Goal: Information Seeking & Learning: Check status

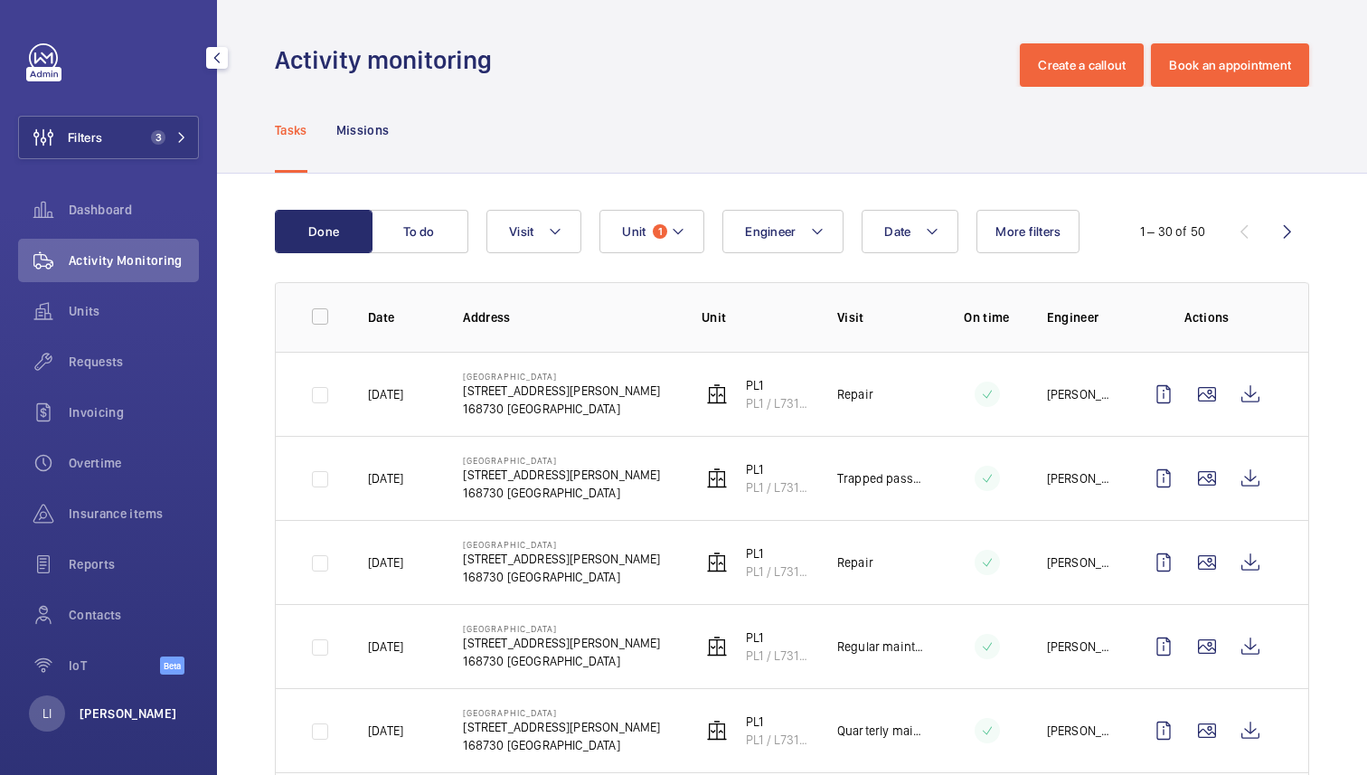
click at [98, 711] on p "[PERSON_NAME]" at bounding box center [129, 713] width 98 height 18
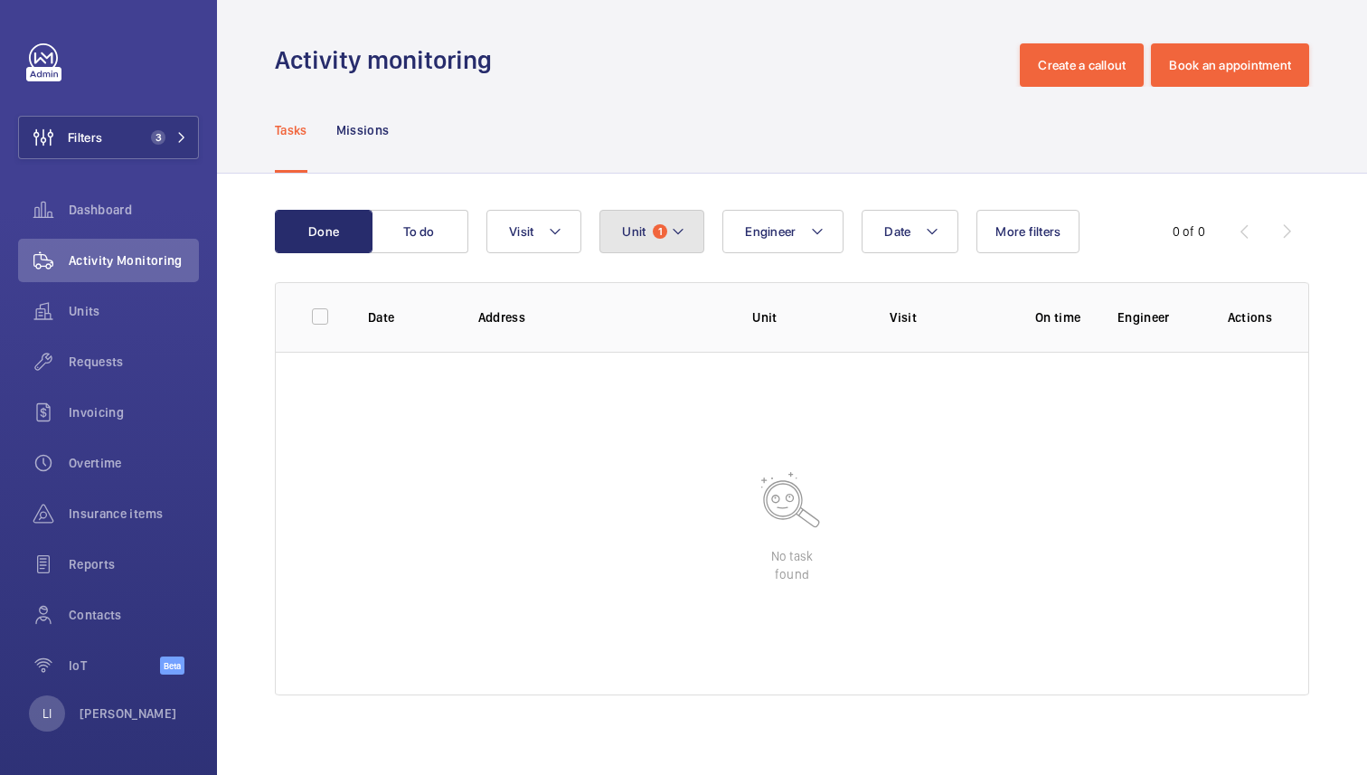
click at [677, 231] on mat-icon at bounding box center [678, 232] width 14 height 22
click at [747, 361] on div "Reset" at bounding box center [771, 354] width 342 height 43
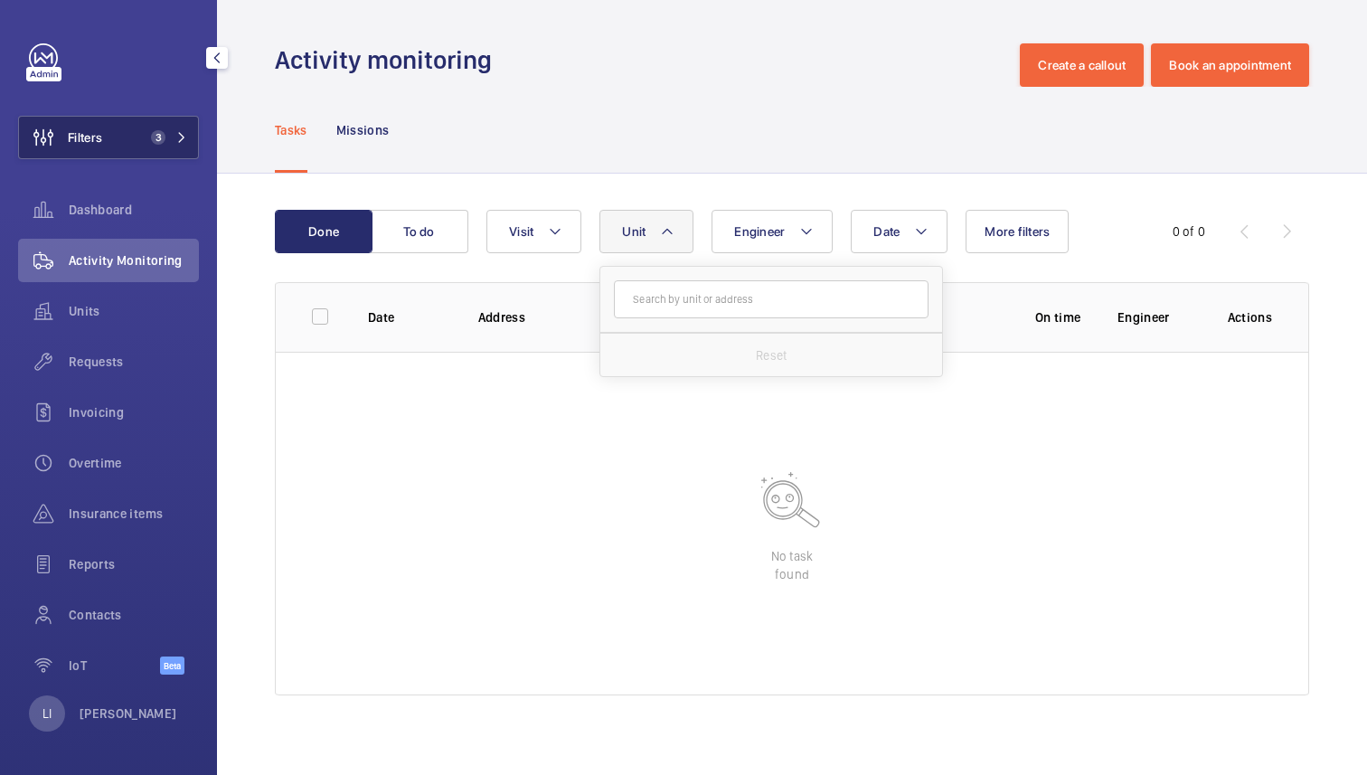
click at [157, 144] on span "3" at bounding box center [158, 137] width 14 height 14
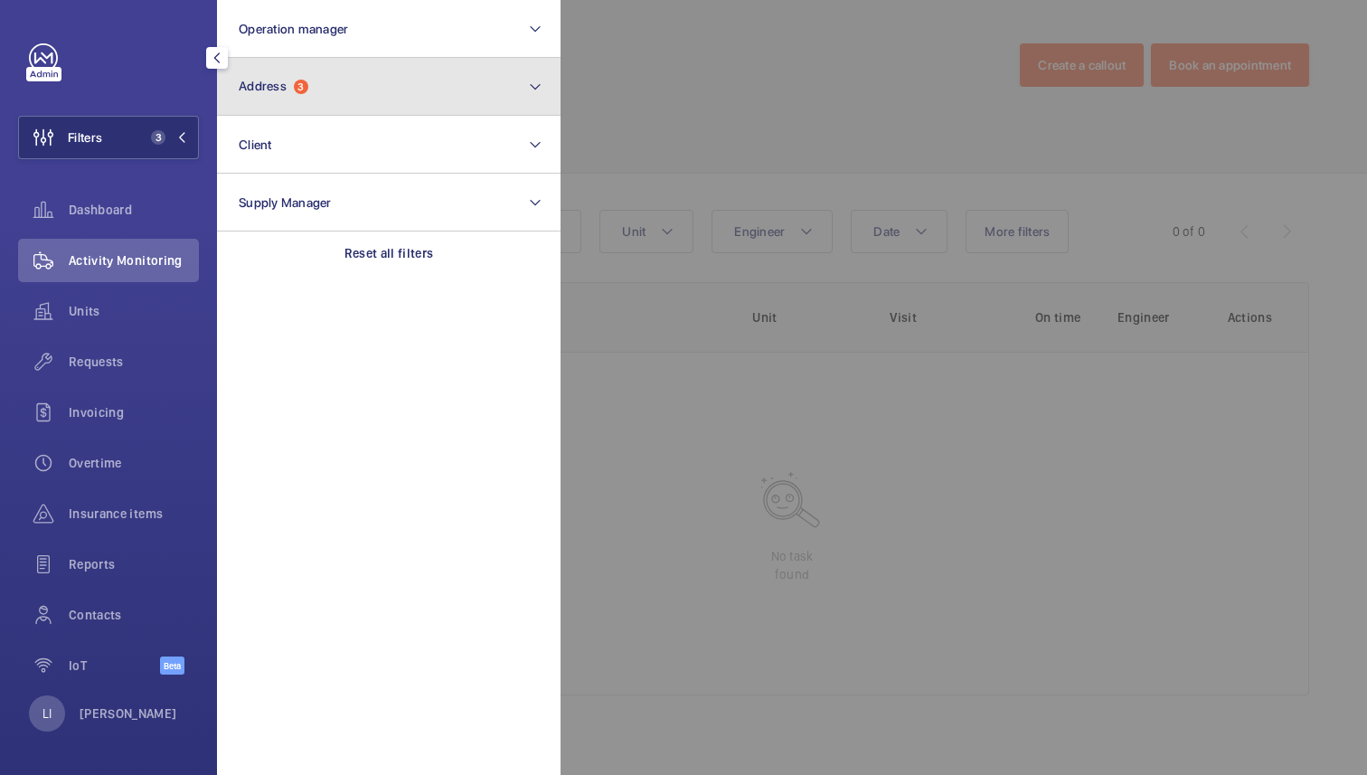
click at [324, 99] on button "Address 3" at bounding box center [389, 87] width 344 height 58
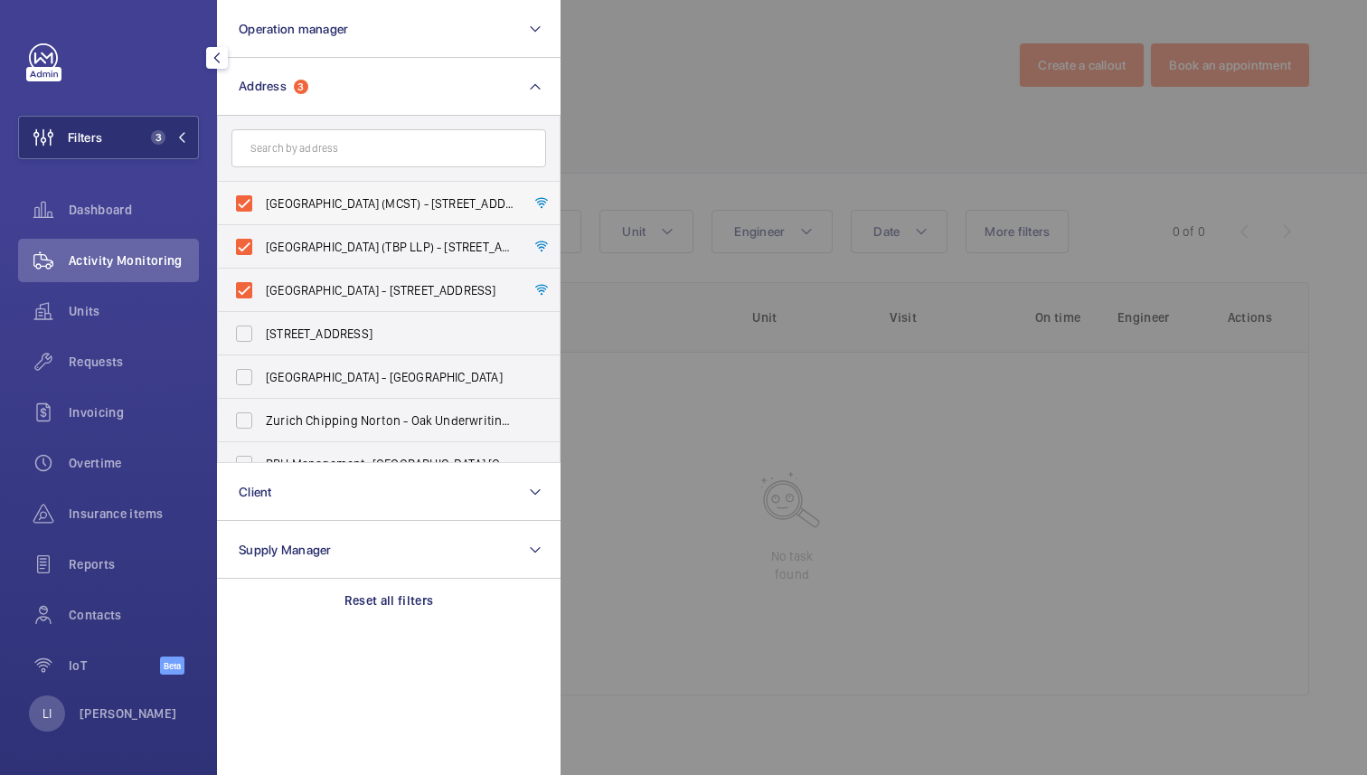
click at [273, 206] on span "[GEOGRAPHIC_DATA] (MCST) - [STREET_ADDRESS][PERSON_NAME]" at bounding box center [390, 203] width 249 height 18
click at [262, 206] on input "[GEOGRAPHIC_DATA] (MCST) - [STREET_ADDRESS][PERSON_NAME]" at bounding box center [244, 203] width 36 height 36
checkbox input "false"
click at [275, 244] on span "Tiong Bahru Plaza (TBP LLP) - 302 Tiong Bahru Rd, SINGAPORE 168732" at bounding box center [390, 247] width 249 height 18
click at [262, 244] on input "Tiong Bahru Plaza (TBP LLP) - 302 Tiong Bahru Rd, SINGAPORE 168732" at bounding box center [244, 247] width 36 height 36
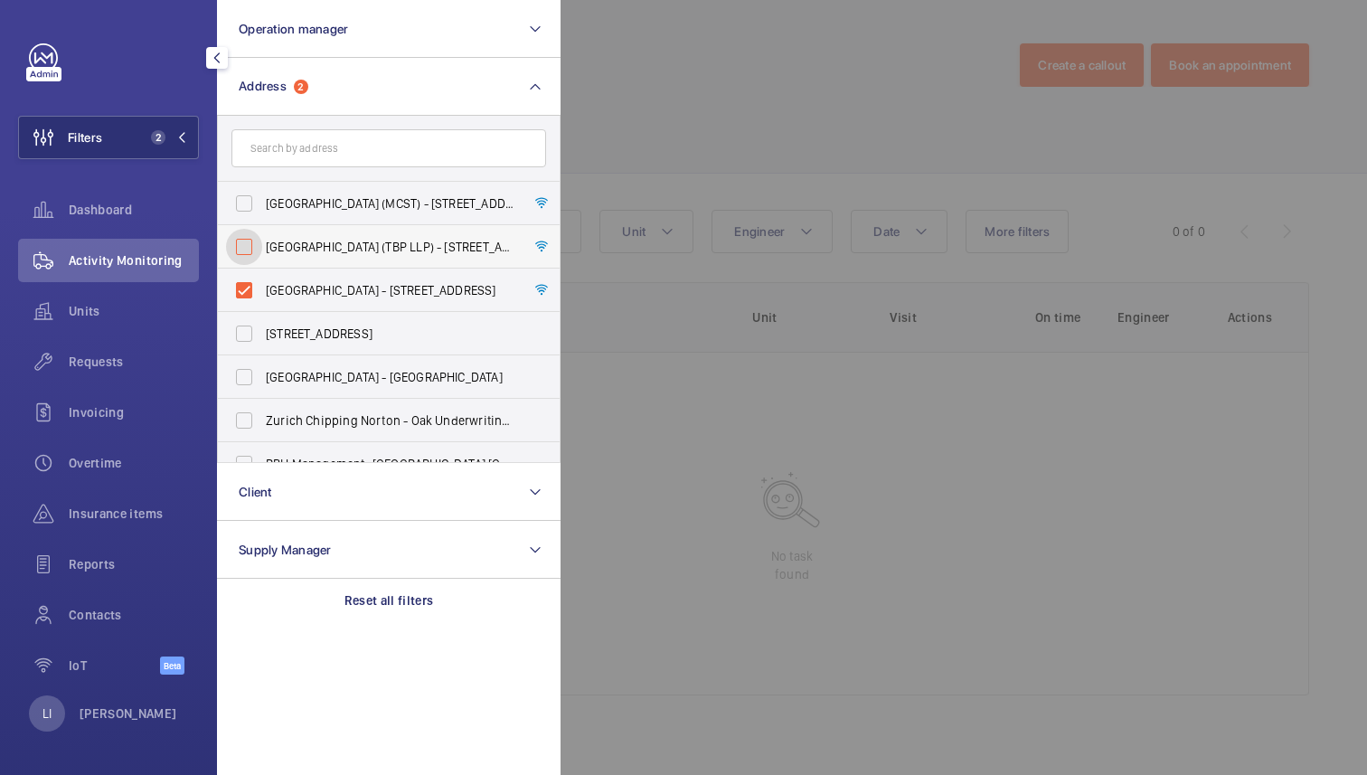
checkbox input "false"
click at [276, 282] on span "Central Plaza - 298 Tiong Bahru Rd, SINGAPORE 168730" at bounding box center [390, 290] width 249 height 18
click at [262, 282] on input "Central Plaza - 298 Tiong Bahru Rd, SINGAPORE 168730" at bounding box center [244, 290] width 36 height 36
checkbox input "false"
click at [318, 146] on input "text" at bounding box center [388, 148] width 315 height 38
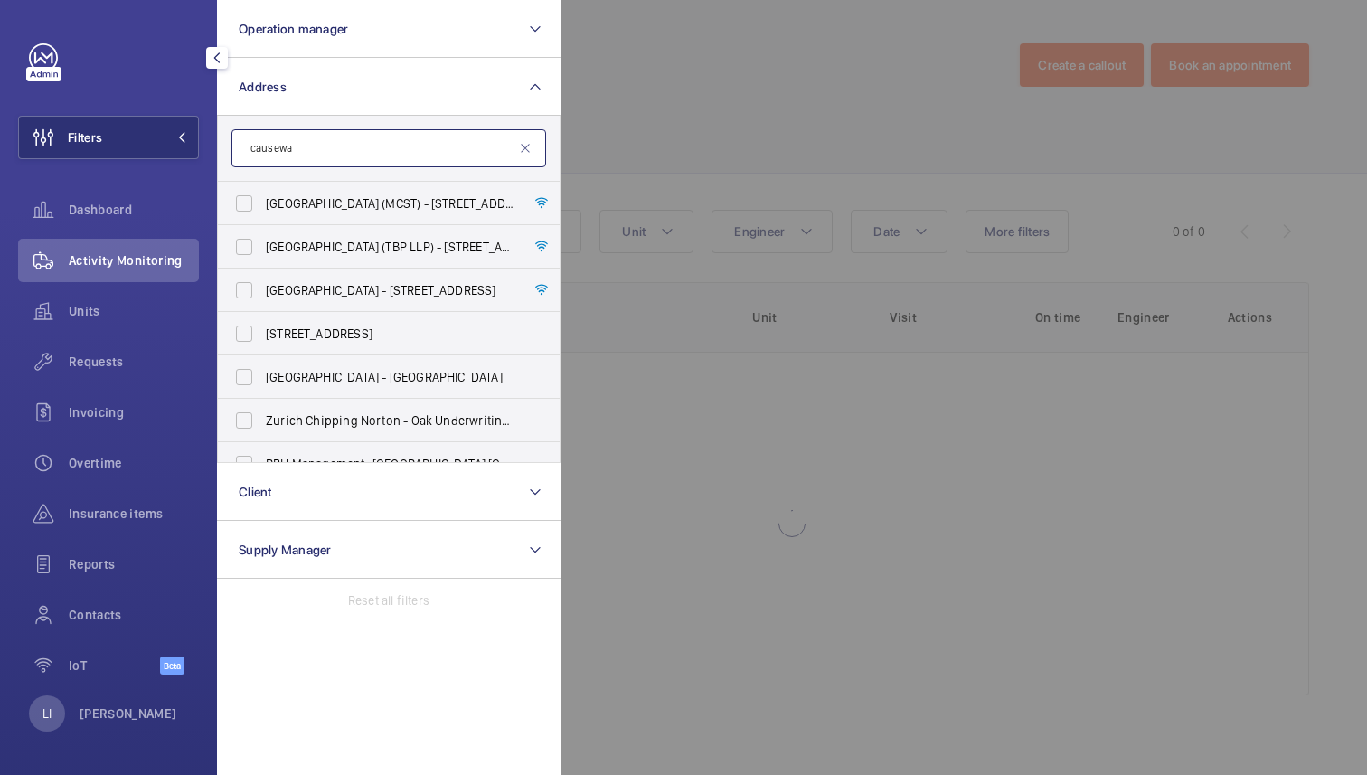
type input "causeway"
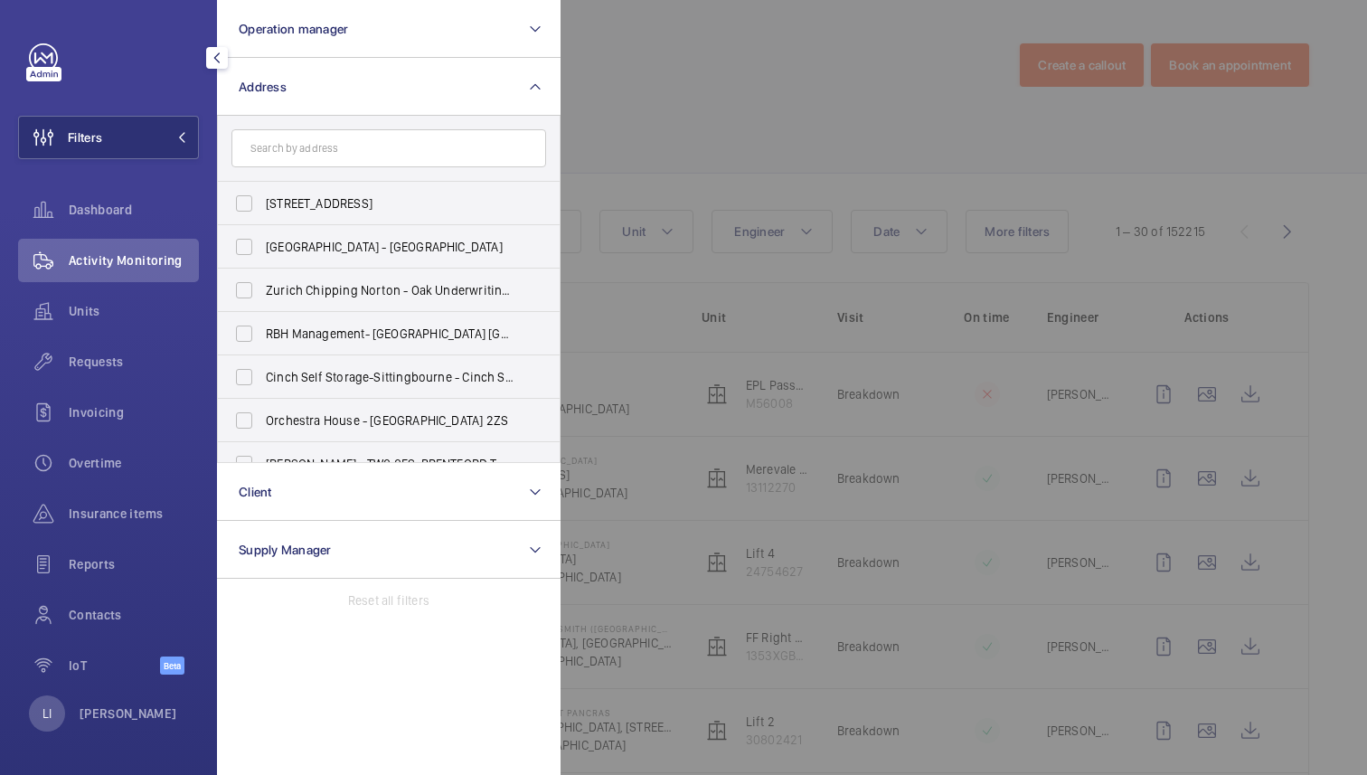
drag, startPoint x: 778, startPoint y: 86, endPoint x: 0, endPoint y: 559, distance: 910.7
click at [765, 93] on div at bounding box center [1243, 387] width 1367 height 775
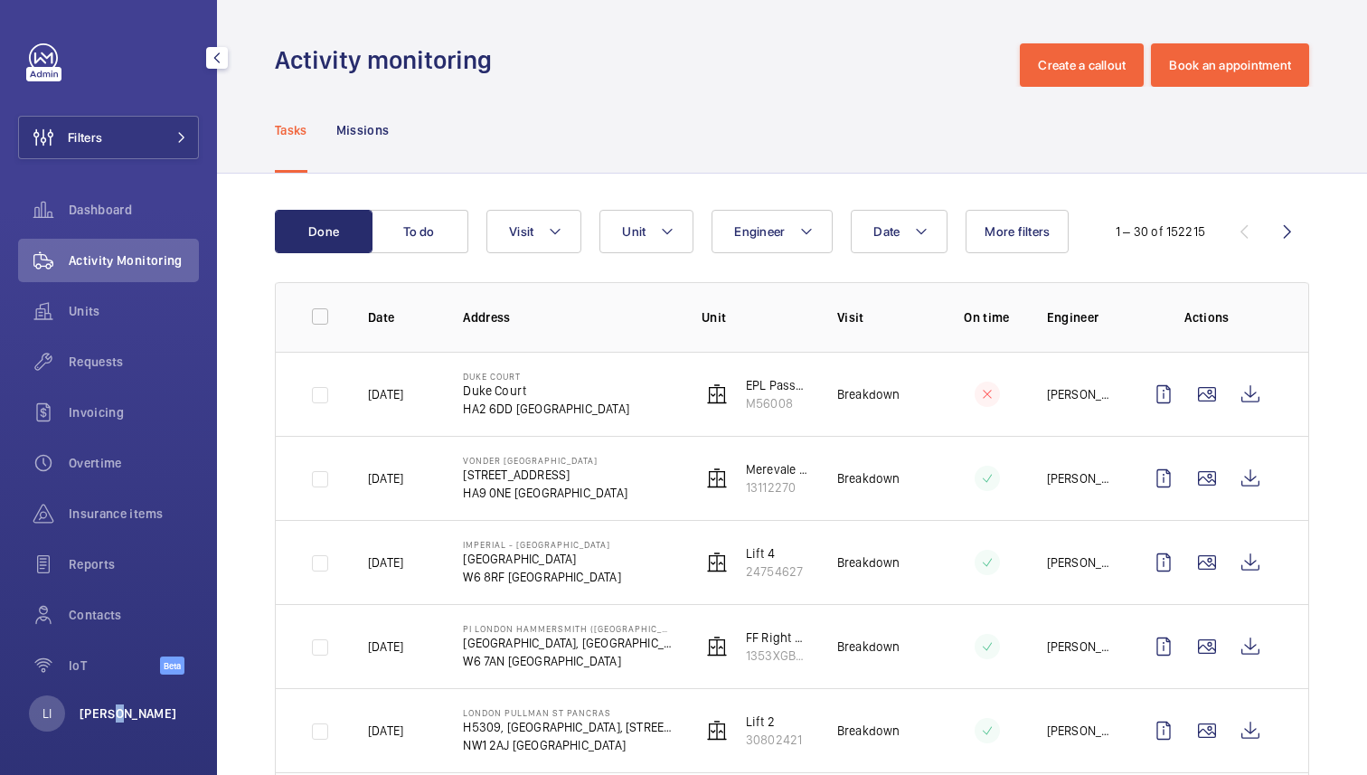
click at [108, 711] on p "[PERSON_NAME]" at bounding box center [129, 713] width 98 height 18
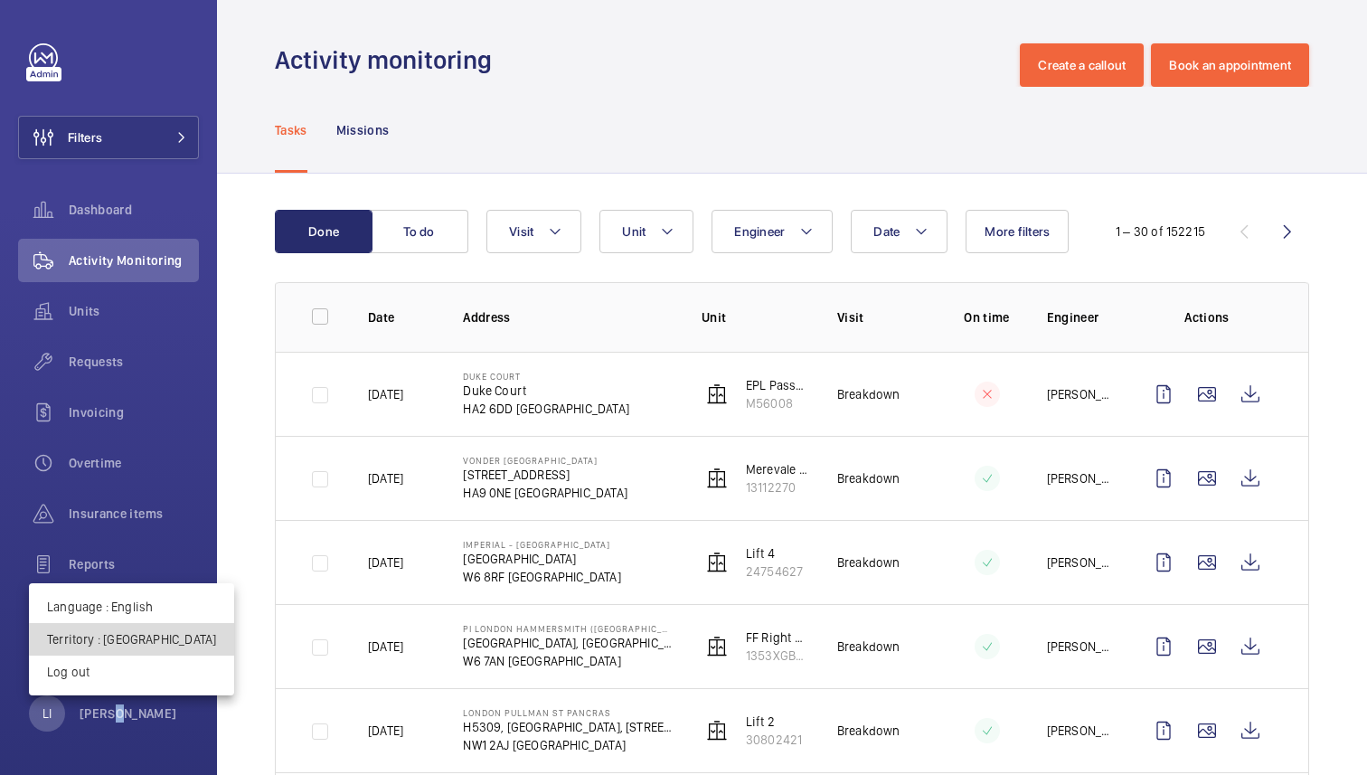
click at [142, 641] on p "Territory : United Kingdom" at bounding box center [131, 639] width 169 height 18
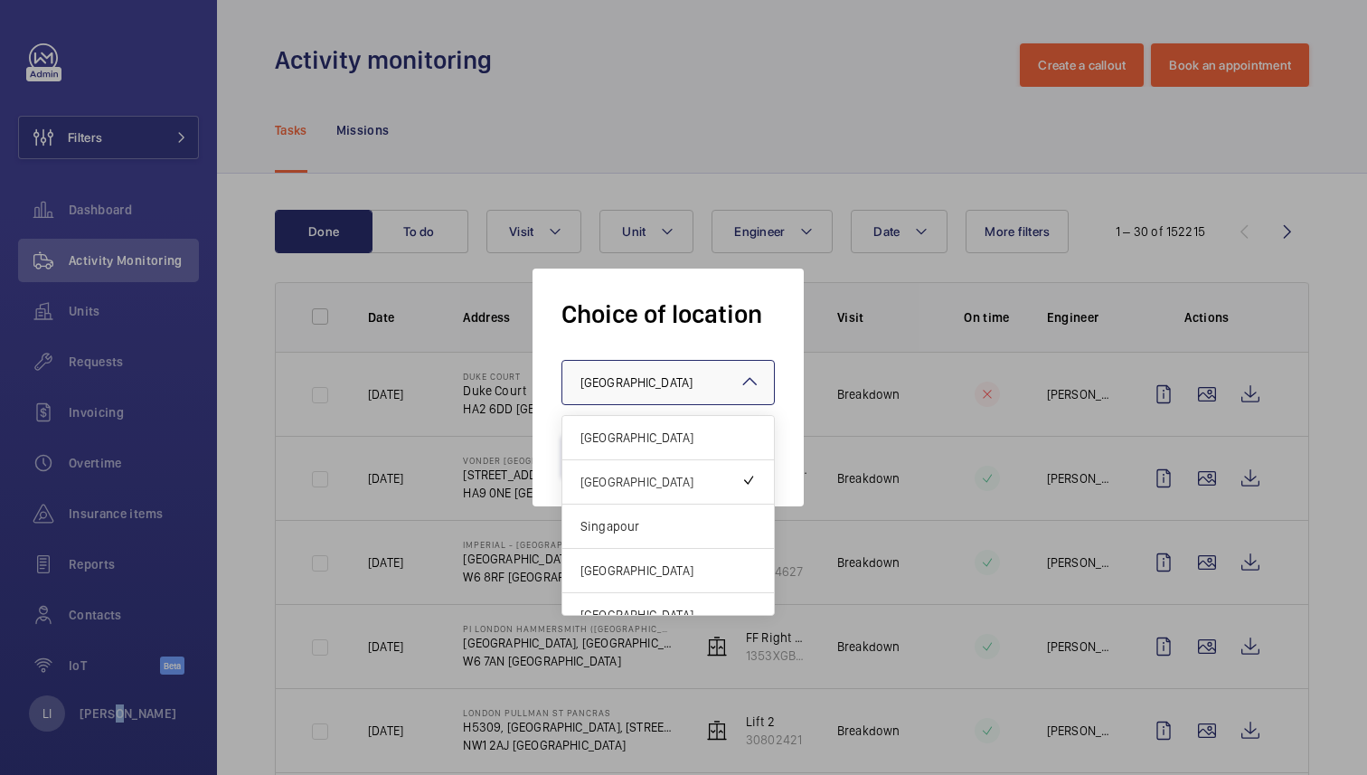
click at [672, 398] on div at bounding box center [668, 382] width 212 height 43
click at [670, 528] on span "Singapour" at bounding box center [667, 526] width 175 height 18
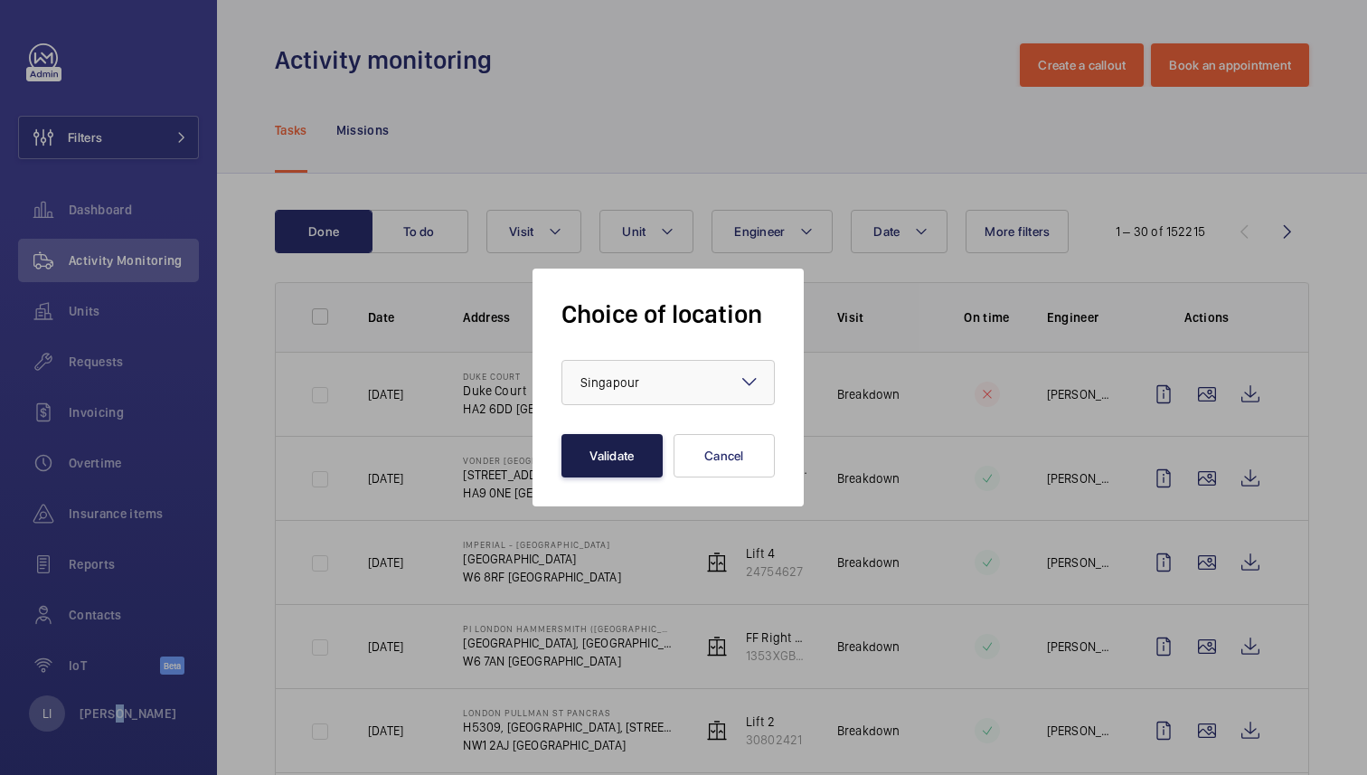
click at [606, 457] on button "Validate" at bounding box center [611, 455] width 101 height 43
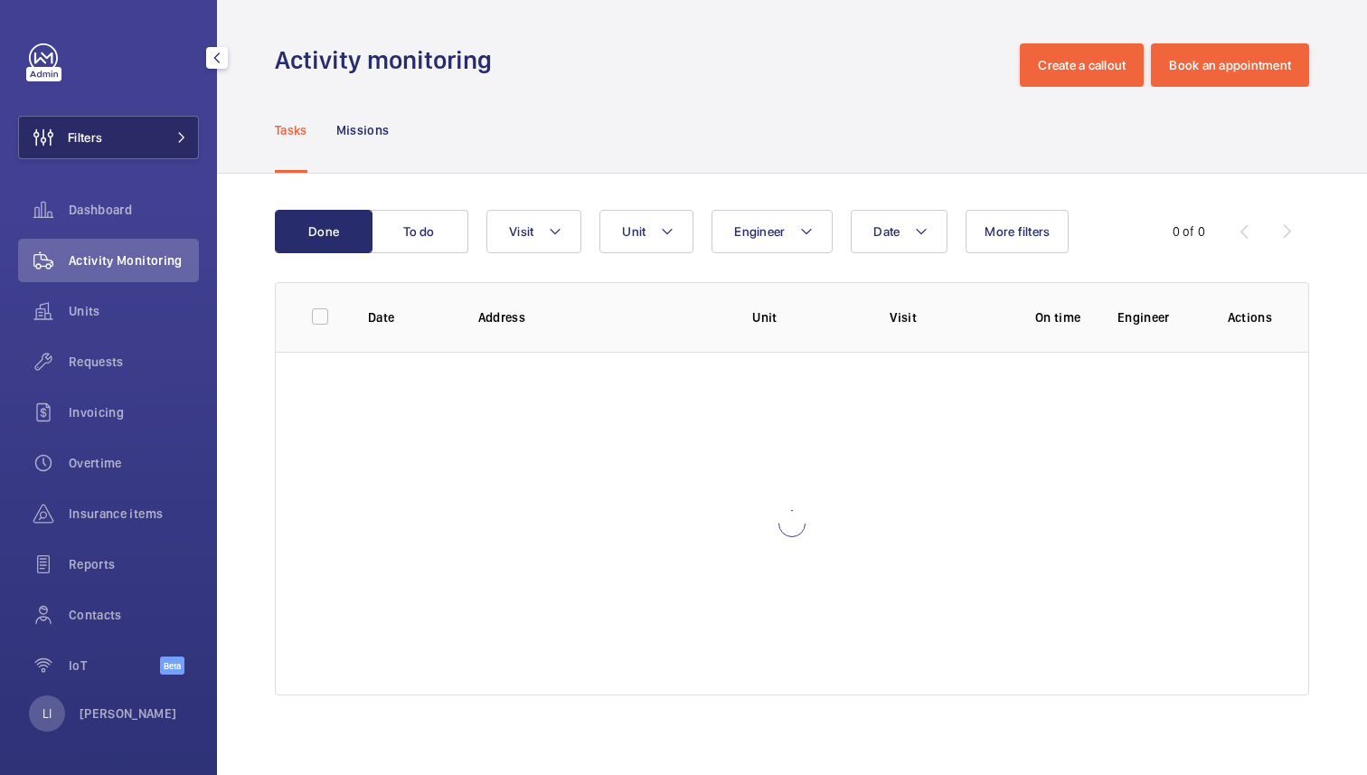
click at [145, 136] on button "Filters" at bounding box center [108, 137] width 181 height 43
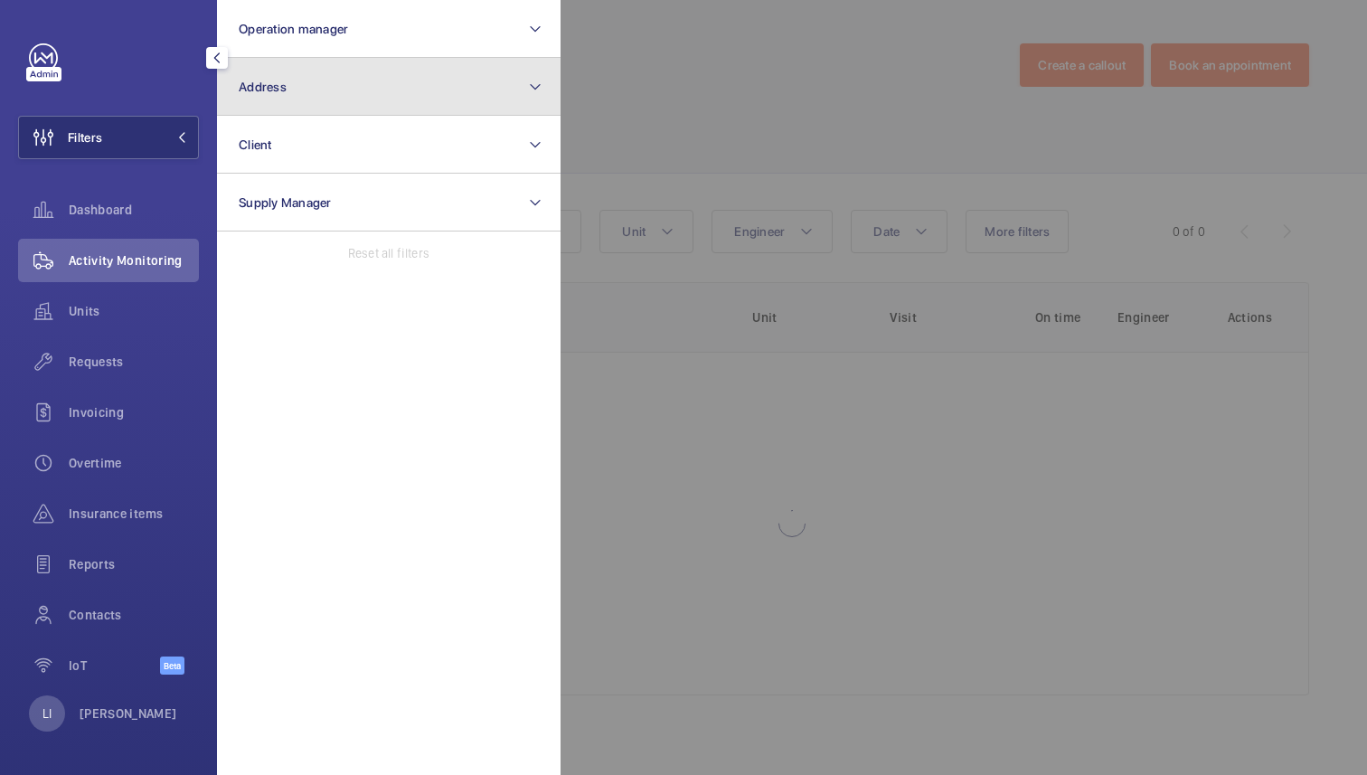
click at [302, 104] on button "Address" at bounding box center [389, 87] width 344 height 58
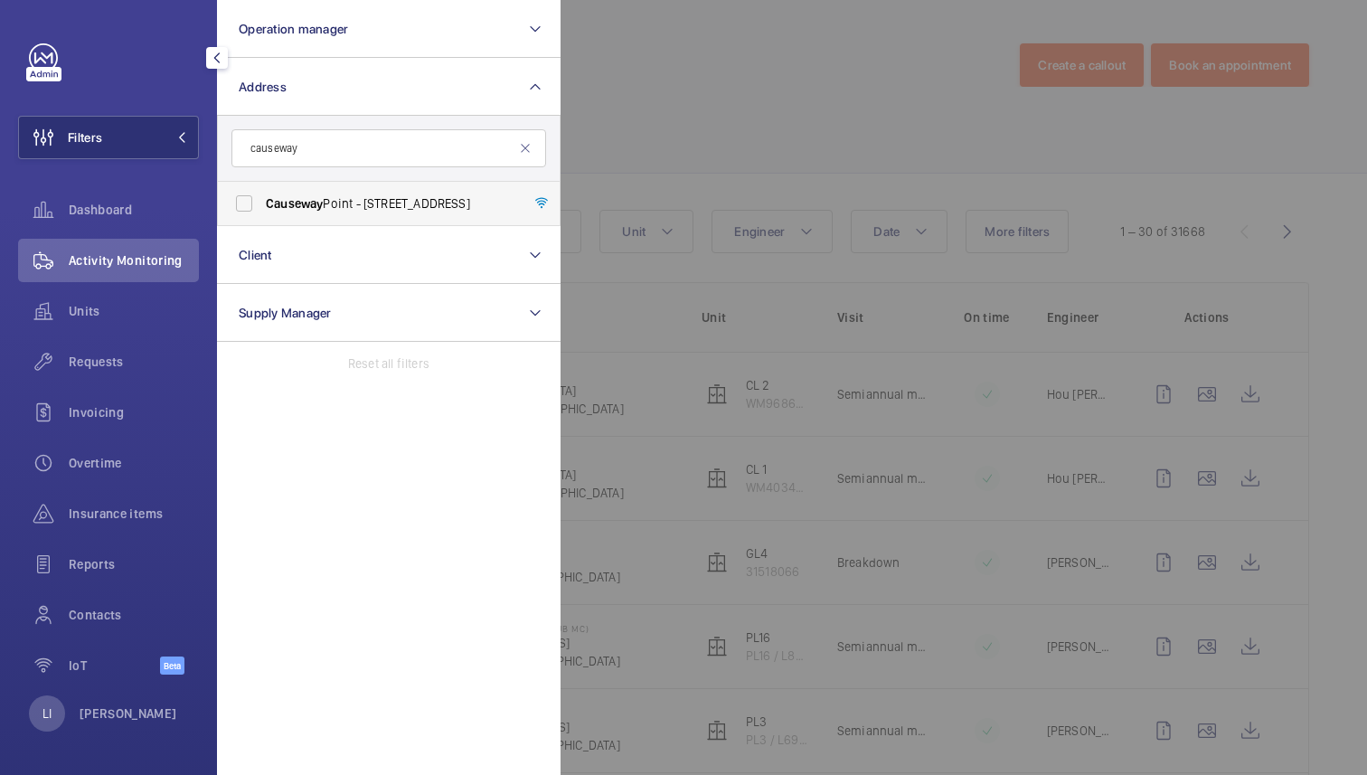
type input "causeway"
click at [374, 191] on label "[GEOGRAPHIC_DATA] - [STREET_ADDRESS]" at bounding box center [375, 203] width 315 height 43
click at [262, 191] on input "[GEOGRAPHIC_DATA] - [STREET_ADDRESS]" at bounding box center [244, 203] width 36 height 36
checkbox input "true"
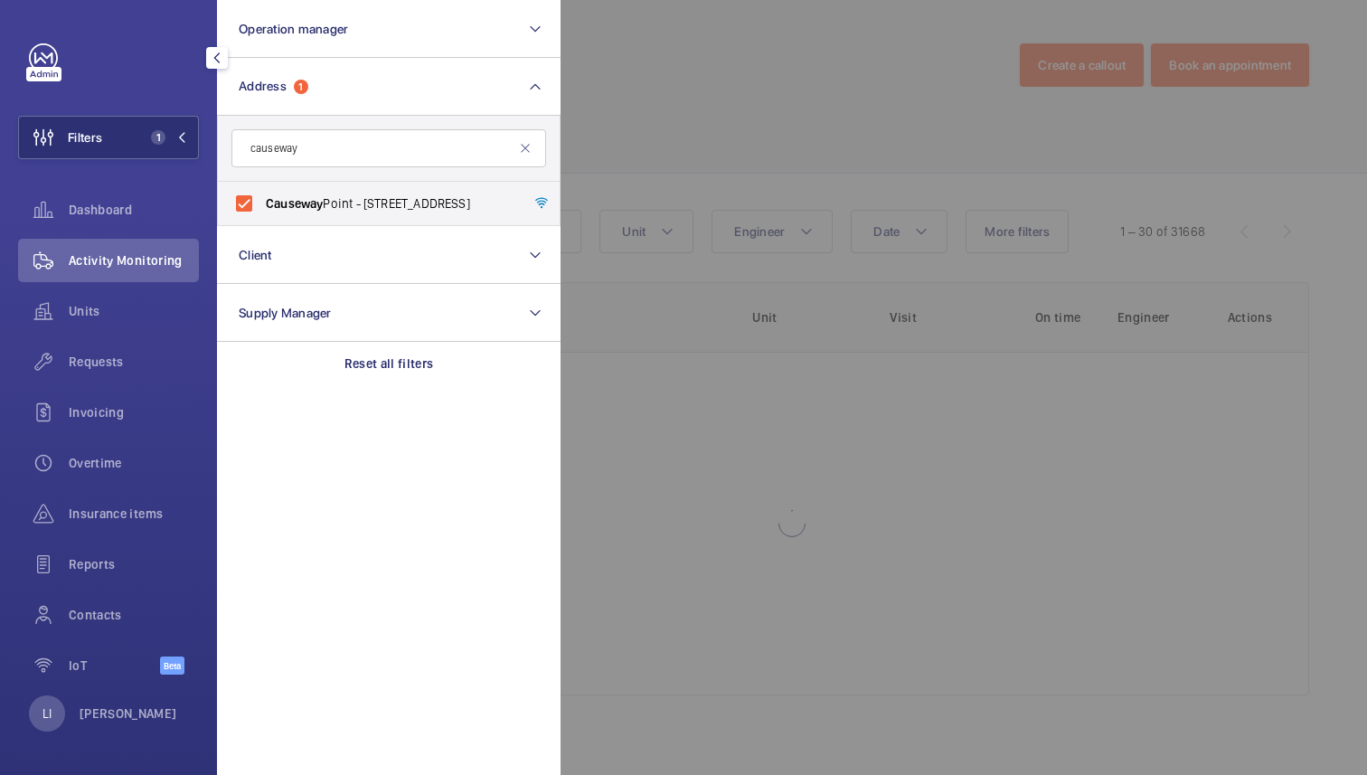
click at [763, 42] on div at bounding box center [1243, 387] width 1367 height 775
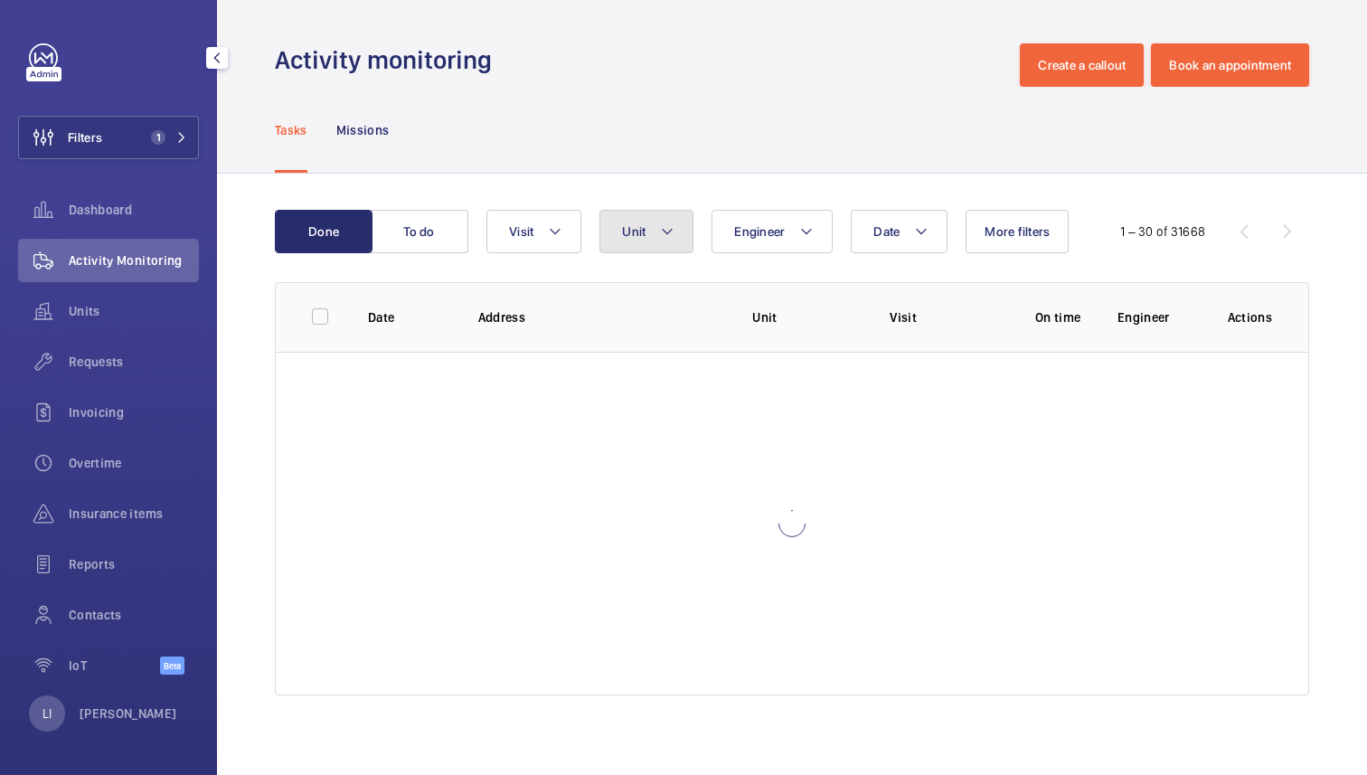
click at [654, 228] on button "Unit" at bounding box center [646, 231] width 94 height 43
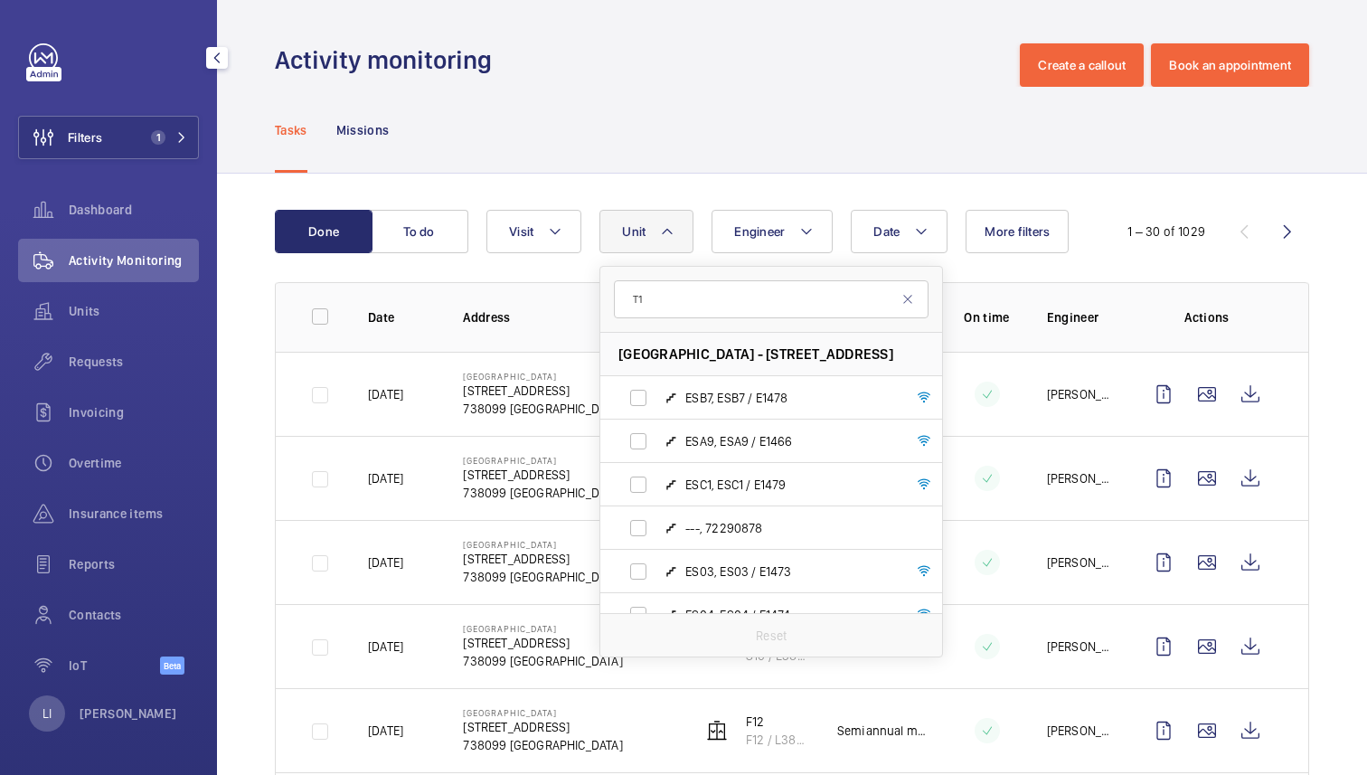
type input "T"
click at [824, 150] on div "Tasks Missions" at bounding box center [792, 130] width 1034 height 86
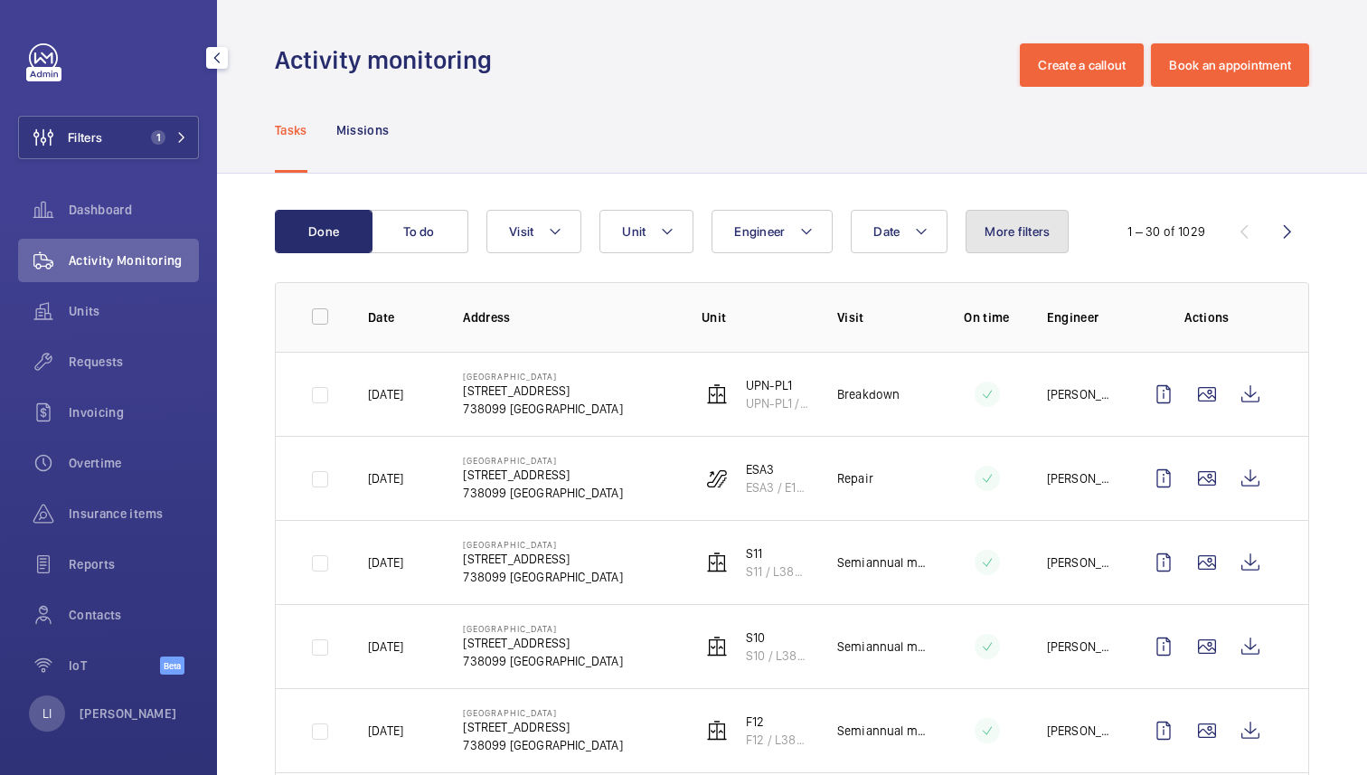
click at [1031, 233] on span "More filters" at bounding box center [1016, 231] width 65 height 14
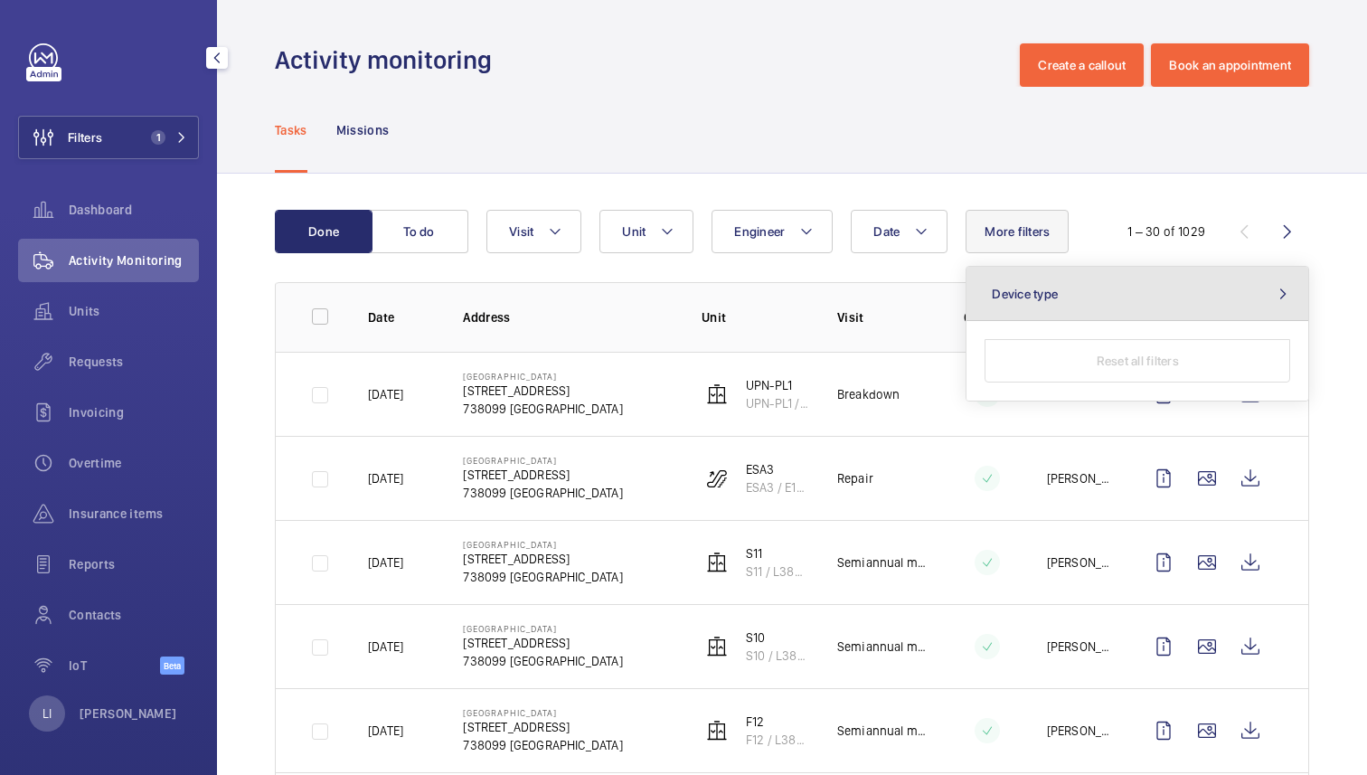
click at [1128, 297] on button "Device type" at bounding box center [1137, 294] width 342 height 54
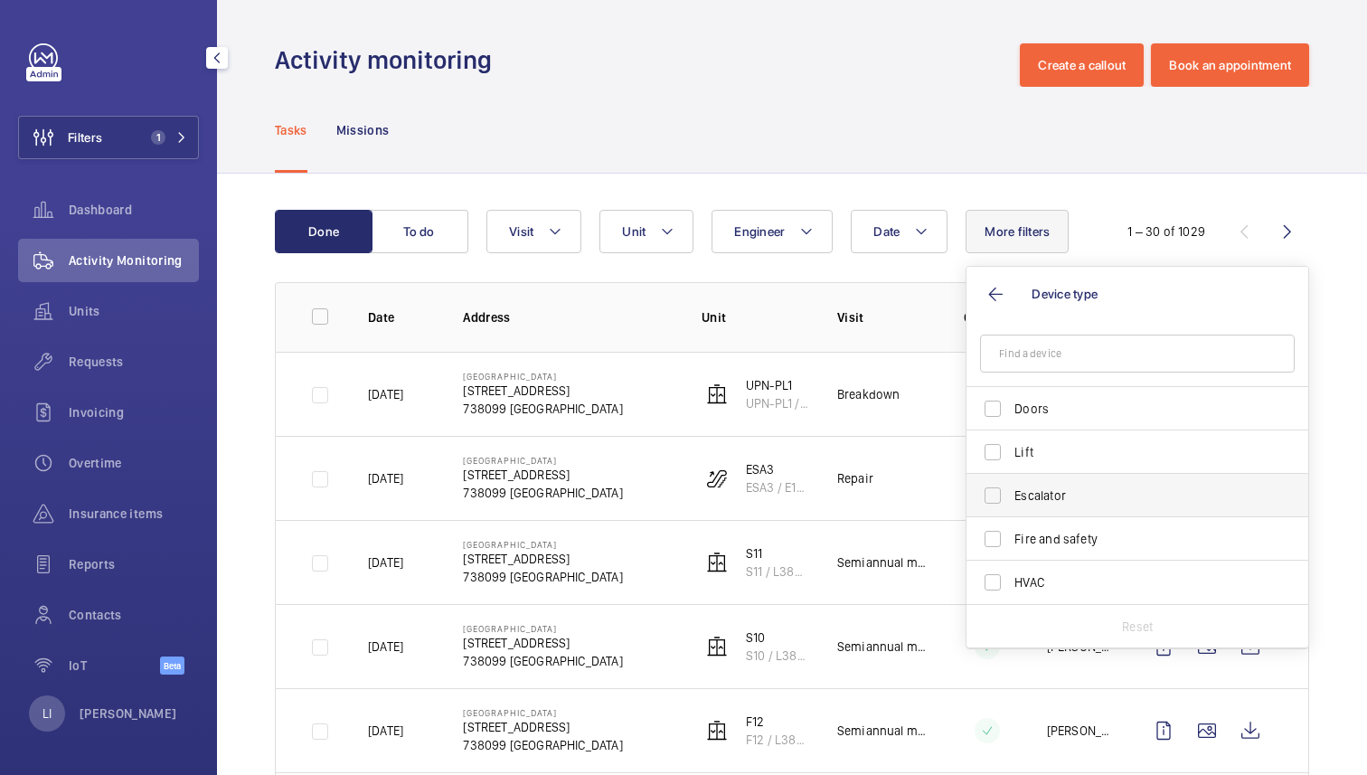
click at [1050, 495] on span "Escalator" at bounding box center [1138, 495] width 249 height 18
click at [1011, 495] on input "Escalator" at bounding box center [993, 495] width 36 height 36
checkbox input "true"
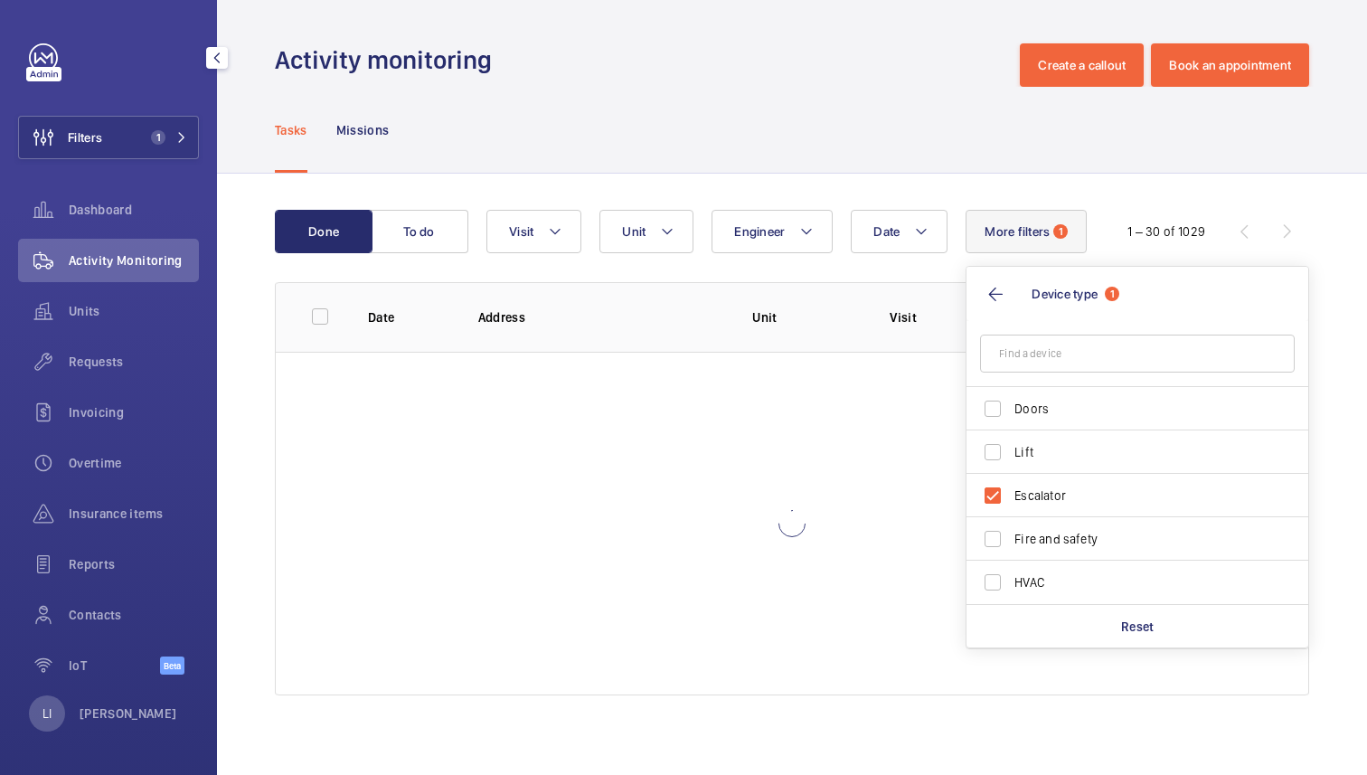
click at [909, 120] on div "Tasks Missions" at bounding box center [792, 130] width 1034 height 86
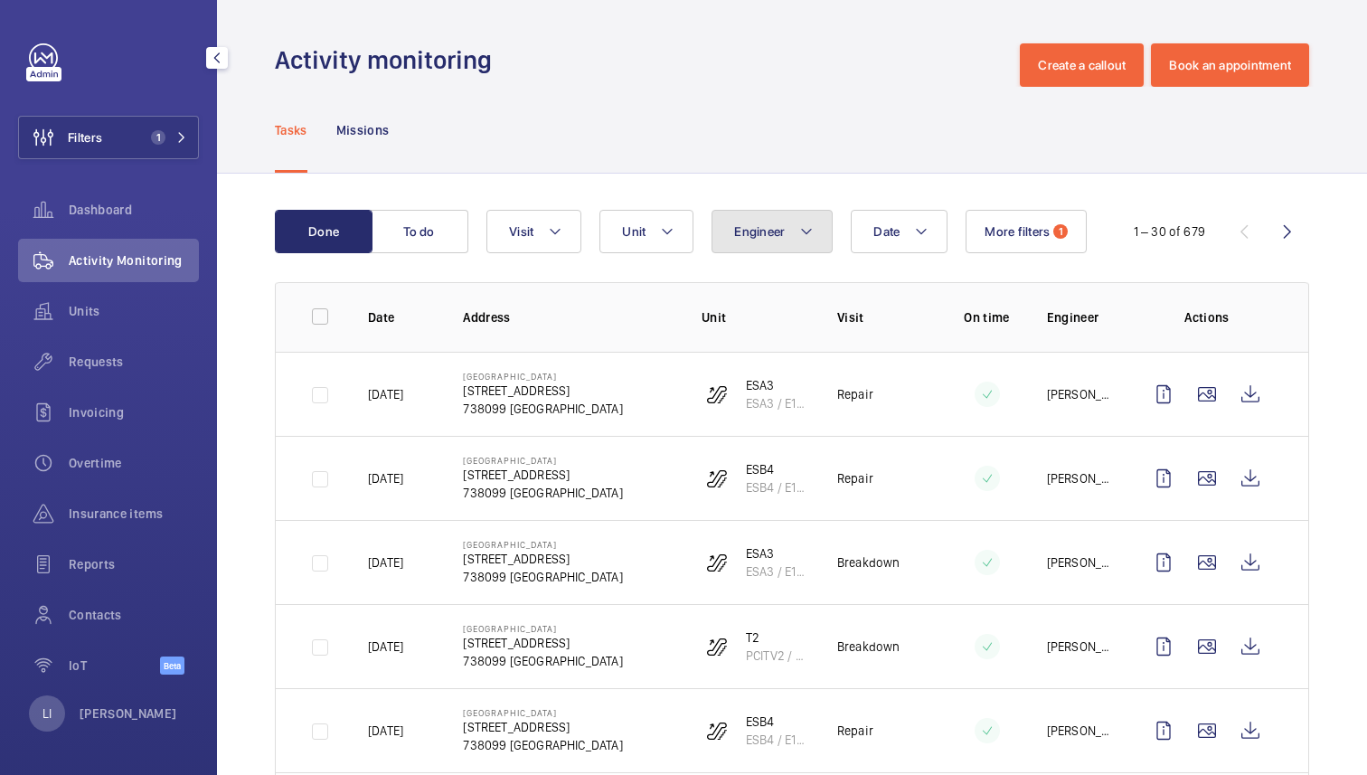
click at [776, 242] on button "Engineer" at bounding box center [771, 231] width 121 height 43
click at [798, 137] on div "Tasks Missions" at bounding box center [792, 130] width 1034 height 86
click at [665, 231] on mat-icon at bounding box center [667, 232] width 14 height 22
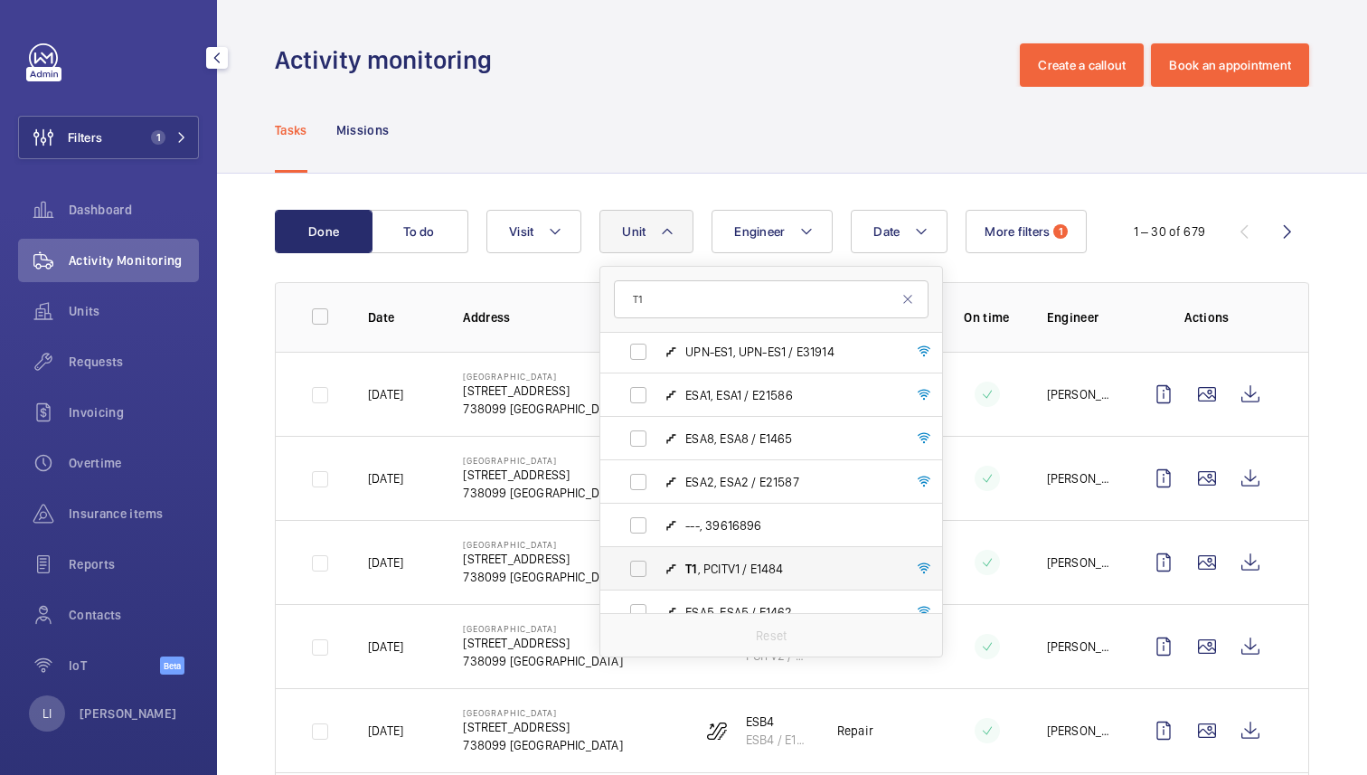
scroll to position [470, 0]
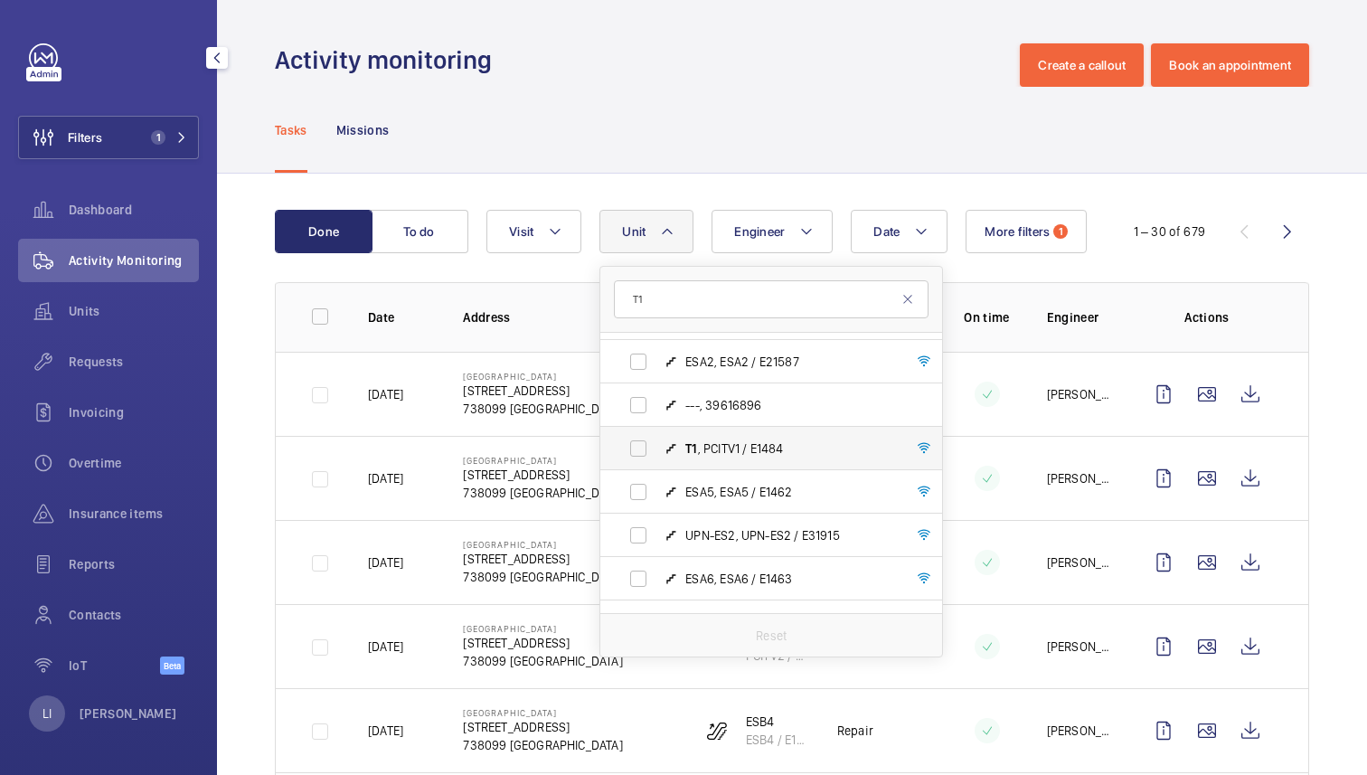
type input "T1"
click at [759, 443] on span "T1 , PCITV1 / E1484" at bounding box center [790, 448] width 210 height 18
click at [656, 443] on input "T1 , PCITV1 / E1484" at bounding box center [638, 448] width 36 height 36
checkbox input "true"
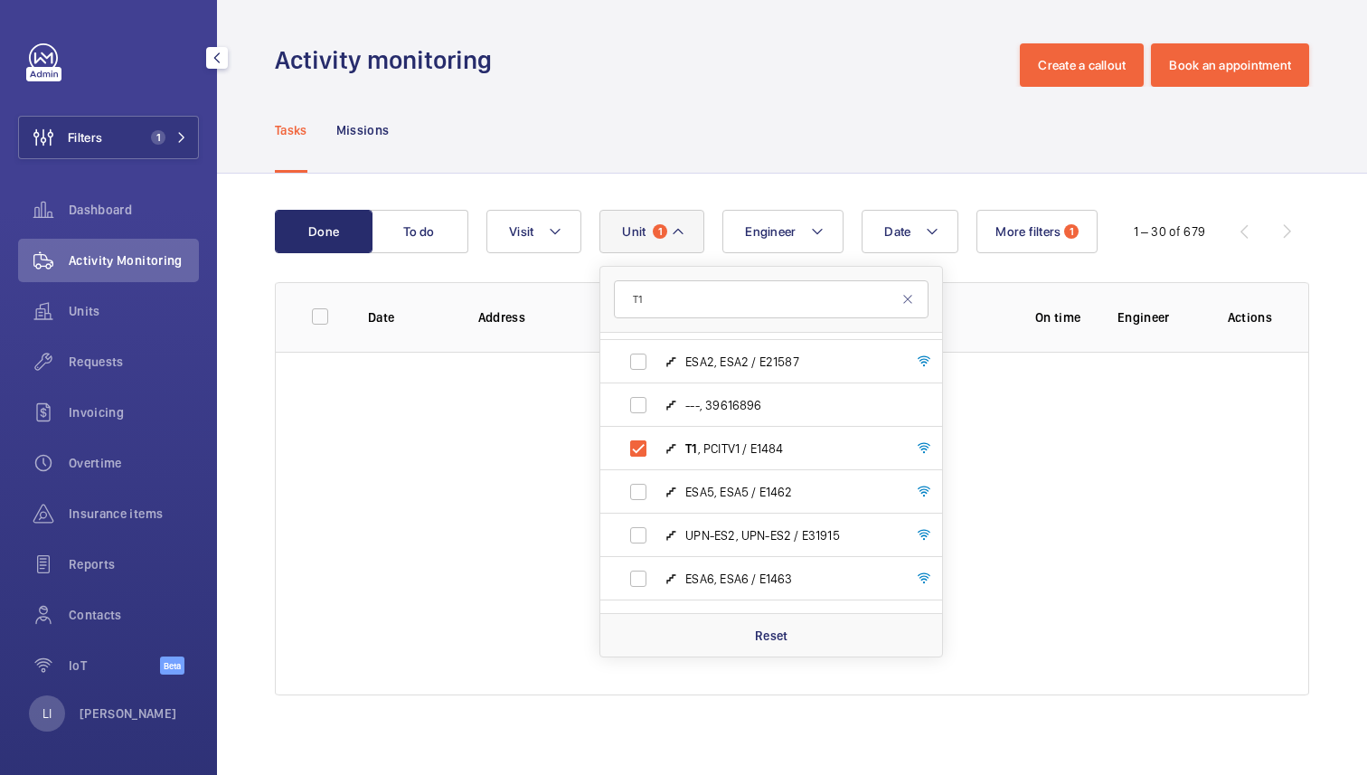
click at [829, 95] on div "Tasks Missions" at bounding box center [792, 130] width 1034 height 86
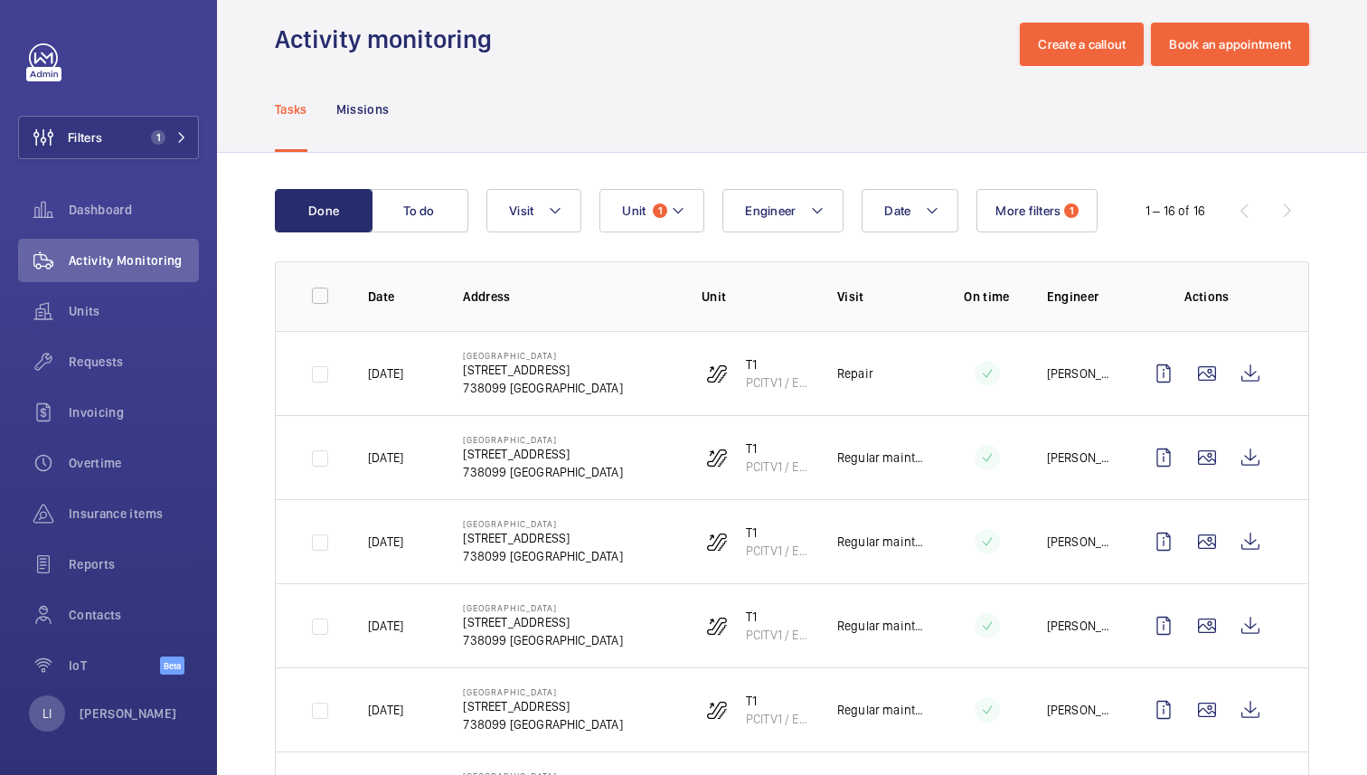
scroll to position [45, 0]
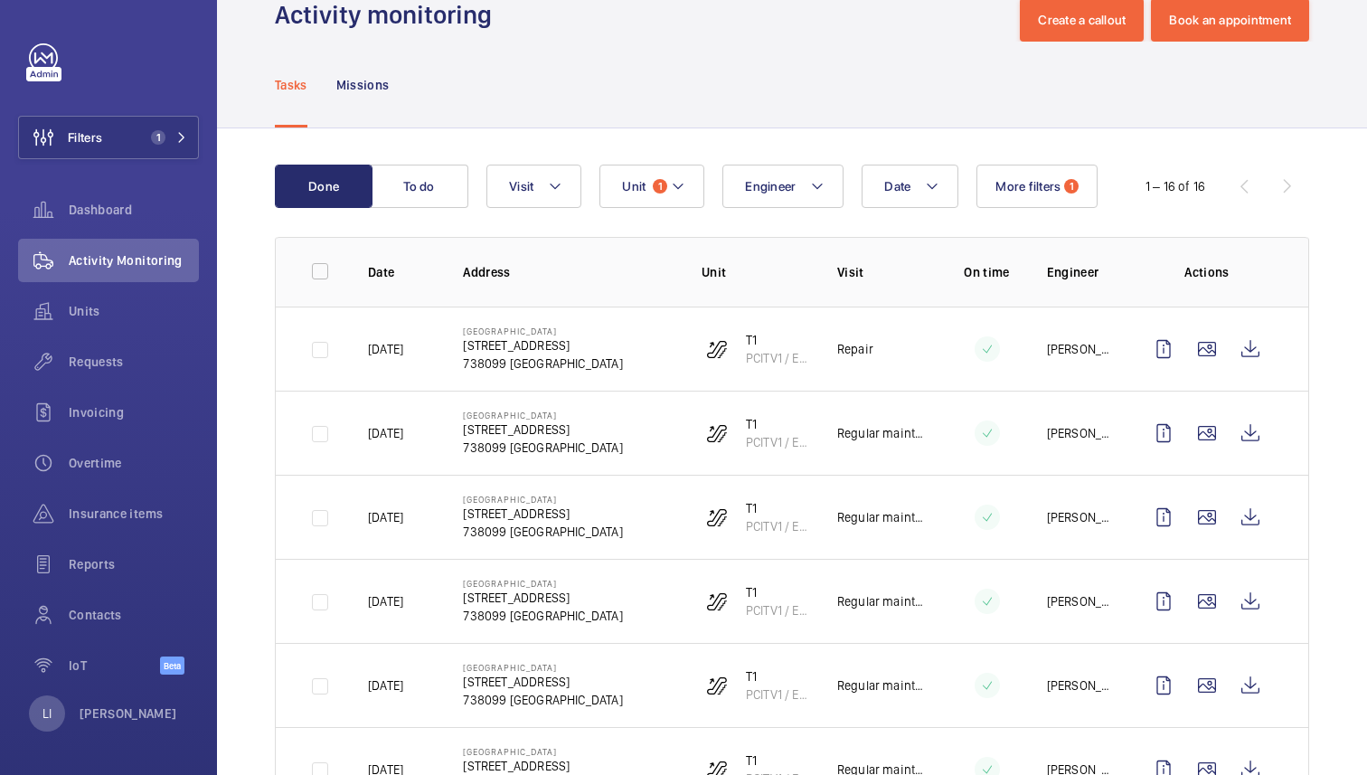
click at [728, 110] on div "Tasks Missions" at bounding box center [792, 85] width 1034 height 86
